Goal: Find specific page/section: Find specific page/section

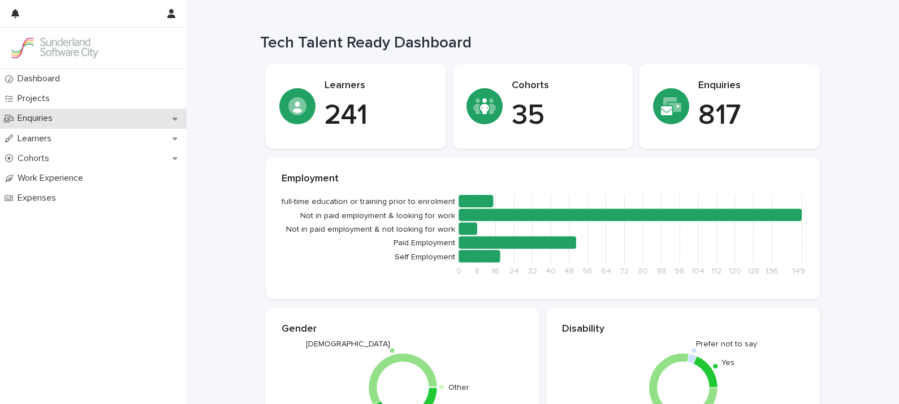
click at [41, 122] on p "Enquiries" at bounding box center [37, 118] width 49 height 11
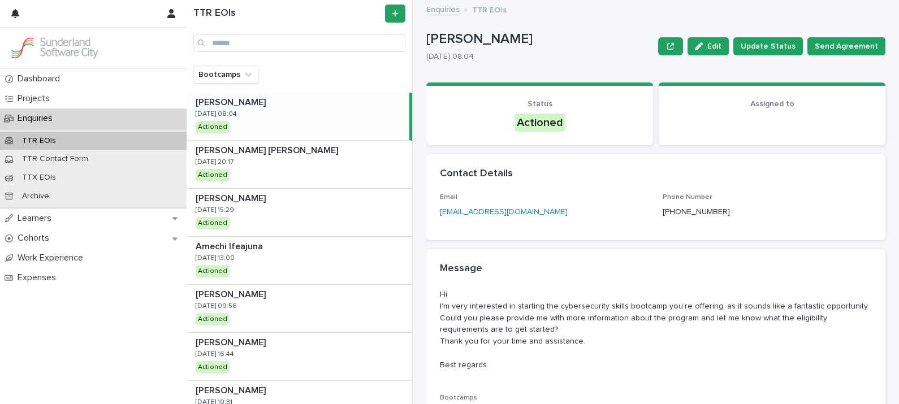
click at [533, 231] on div "Email [EMAIL_ADDRESS][DOMAIN_NAME] Phone Number [PHONE_NUMBER]" at bounding box center [655, 216] width 459 height 47
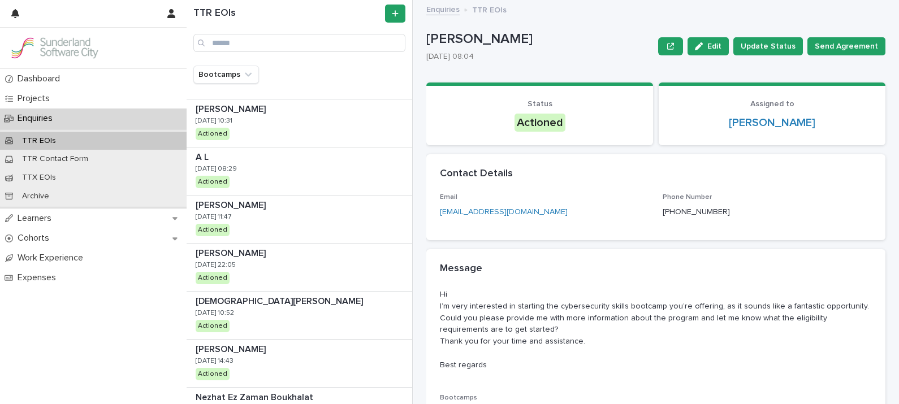
scroll to position [294, 0]
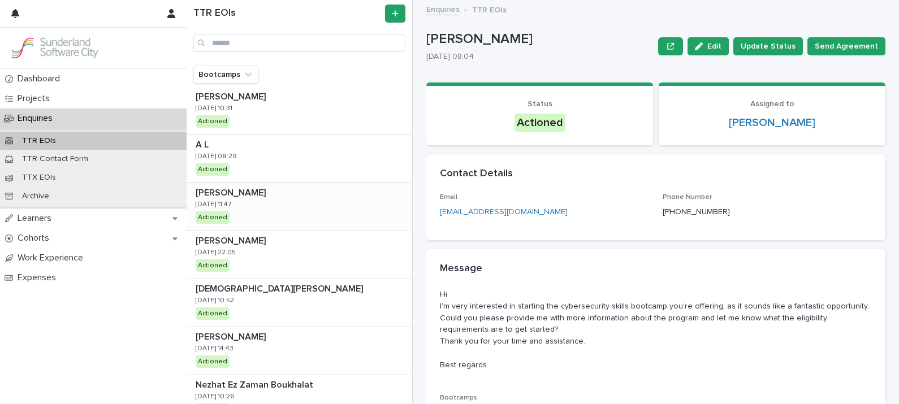
click at [268, 196] on p "[PERSON_NAME]" at bounding box center [232, 191] width 72 height 13
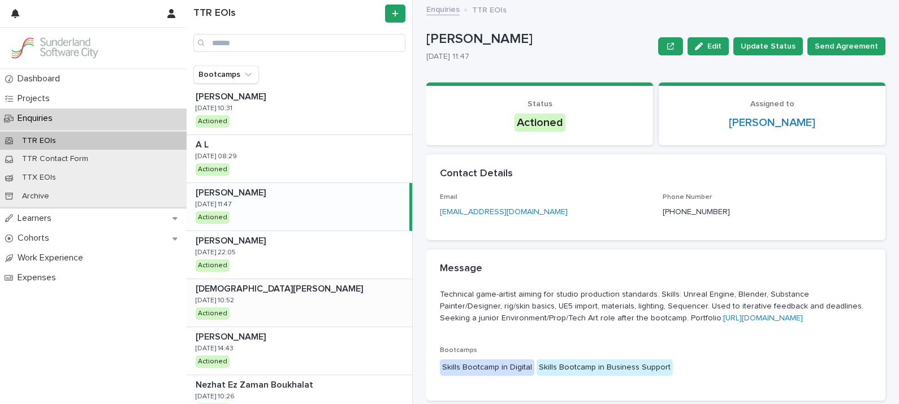
click at [288, 305] on div "[DEMOGRAPHIC_DATA] [PERSON_NAME] [DEMOGRAPHIC_DATA] [PERSON_NAME] [DATE] 10:52 …" at bounding box center [300, 302] width 226 height 47
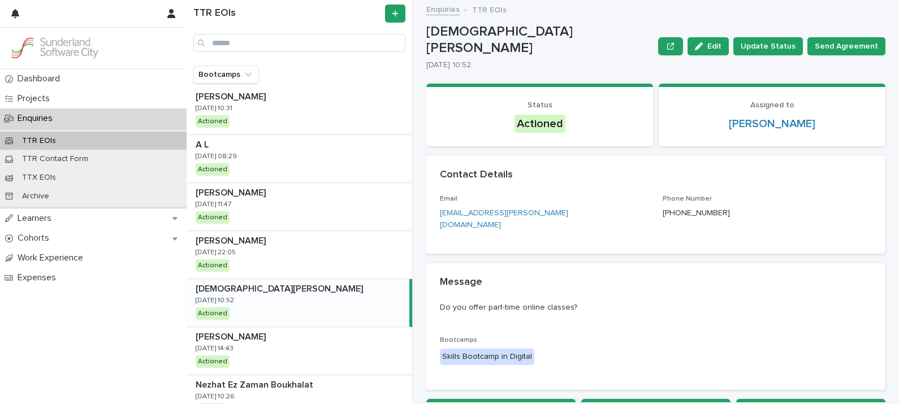
click at [290, 297] on div "[DEMOGRAPHIC_DATA] [PERSON_NAME] [DEMOGRAPHIC_DATA] [PERSON_NAME] [DATE] 10:52 …" at bounding box center [298, 302] width 223 height 47
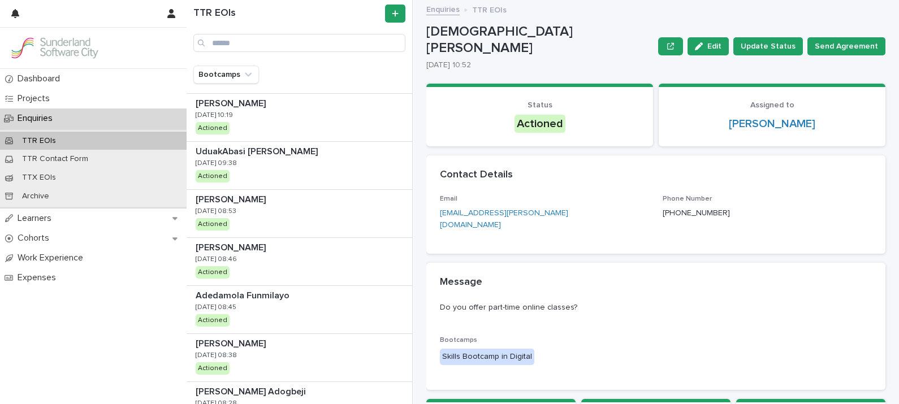
scroll to position [931, 0]
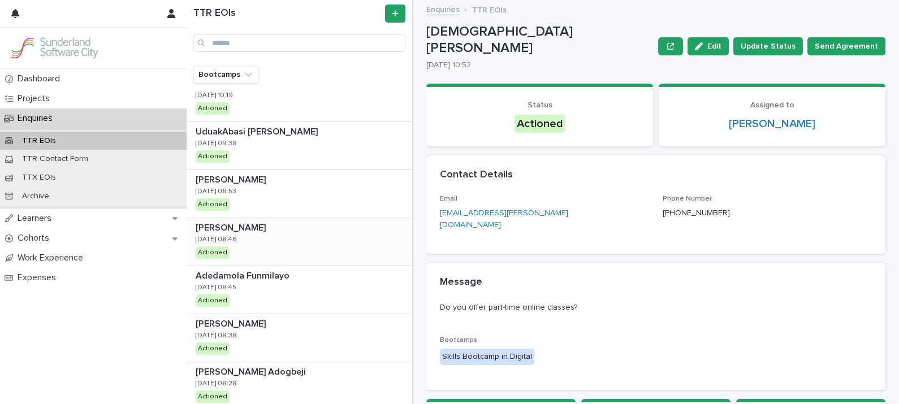
click at [242, 251] on div "[PERSON_NAME] [PERSON_NAME] [DATE] 08:46 Actioned" at bounding box center [300, 241] width 226 height 47
